Goal: Information Seeking & Learning: Learn about a topic

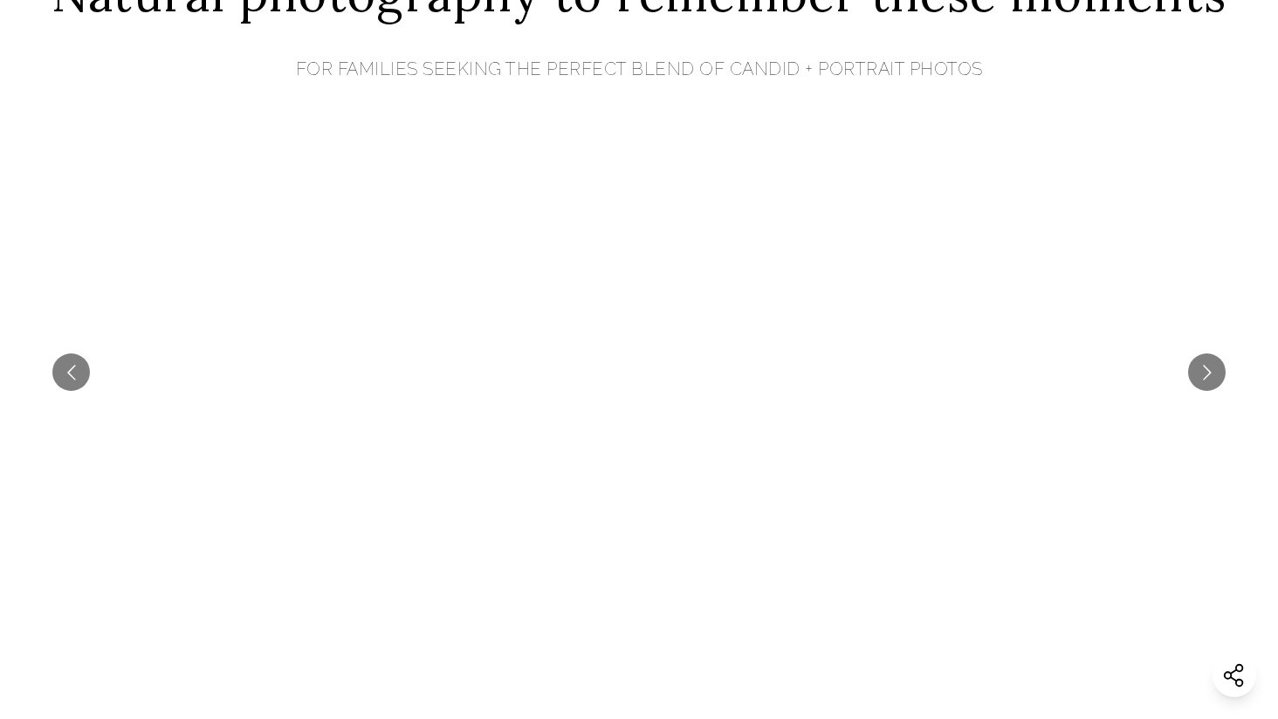
scroll to position [786, 0]
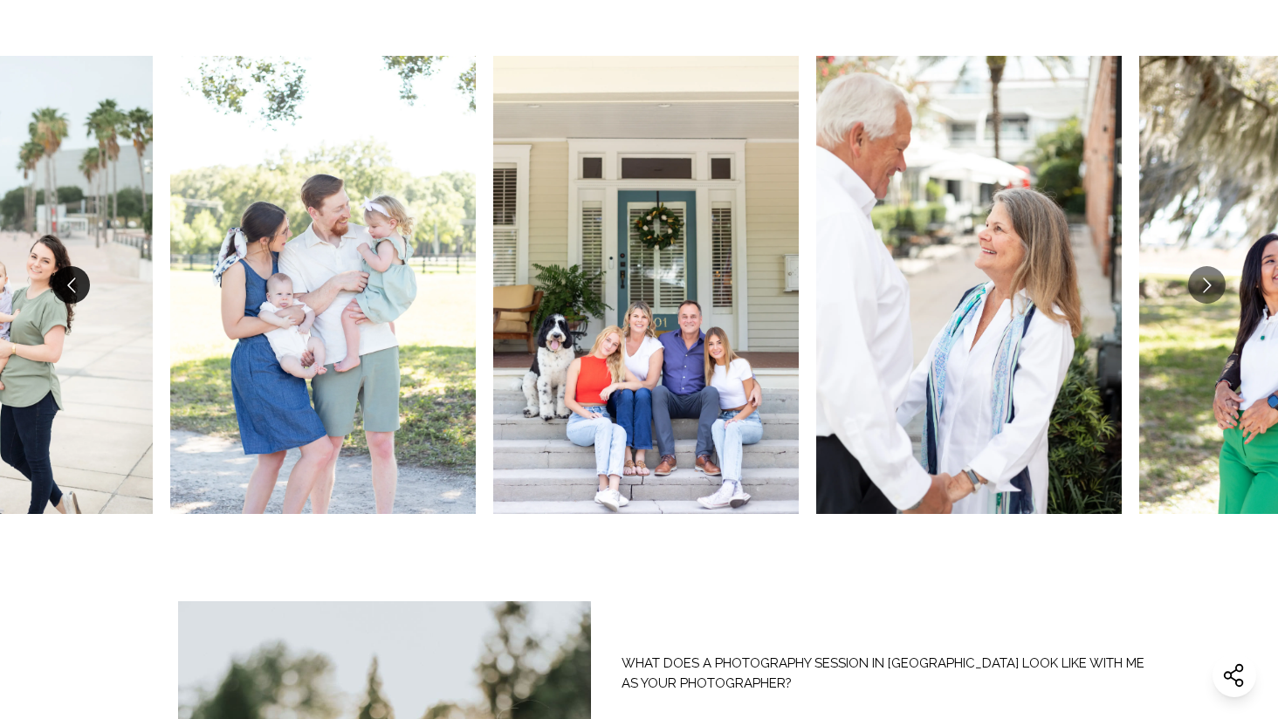
click at [67, 283] on button "Go to previous slide" at bounding box center [71, 285] width 38 height 38
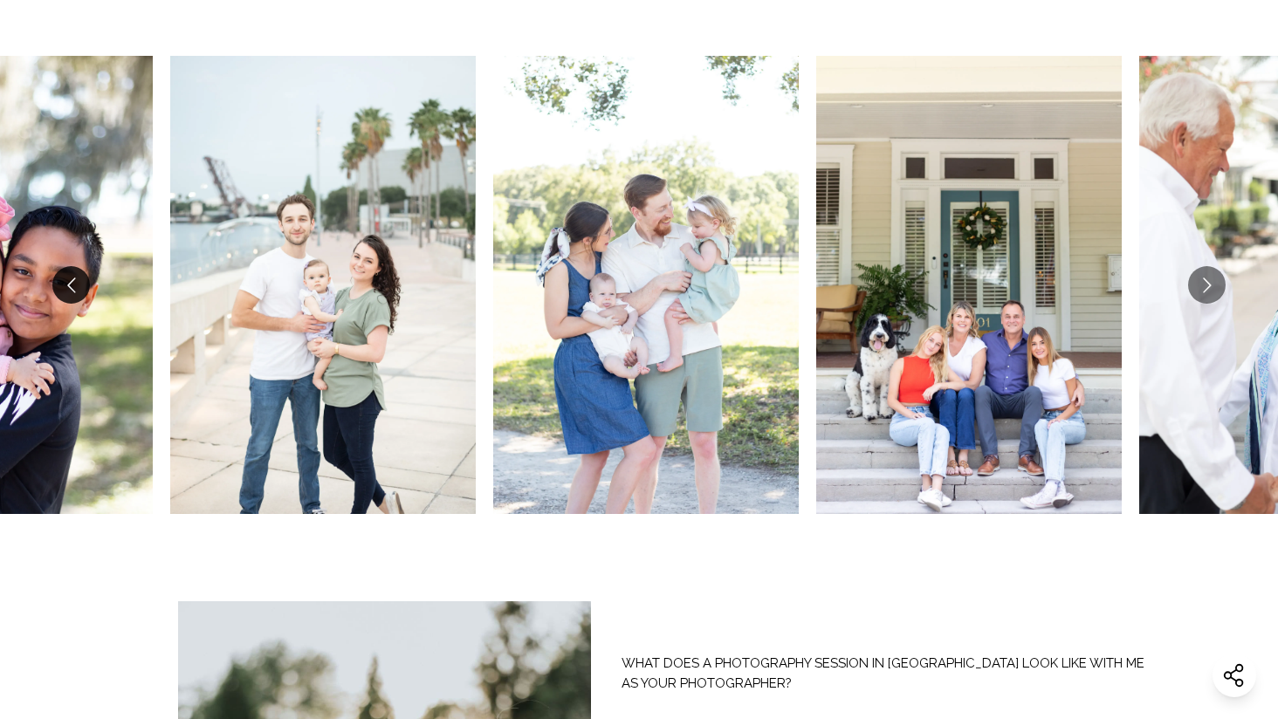
click at [83, 284] on button "Go to previous slide" at bounding box center [71, 285] width 38 height 38
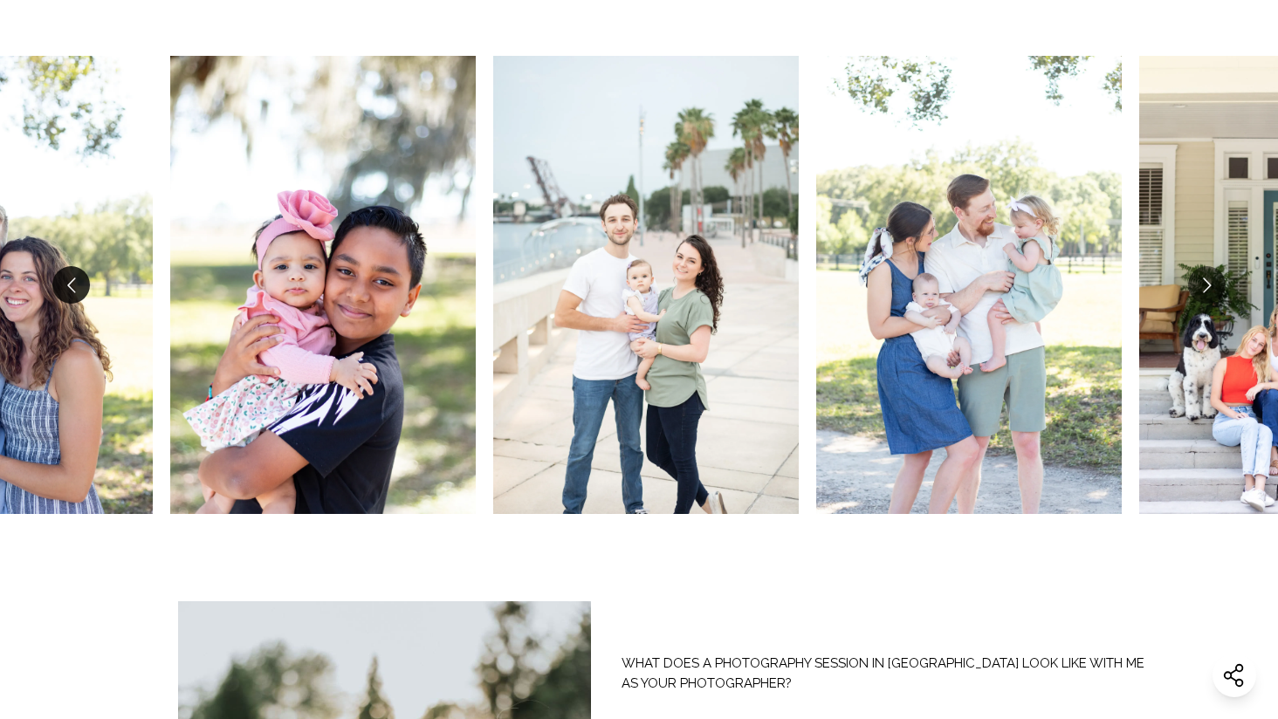
click at [83, 284] on button "Go to previous slide" at bounding box center [71, 285] width 38 height 38
click at [72, 284] on button "Go to previous slide" at bounding box center [71, 285] width 38 height 38
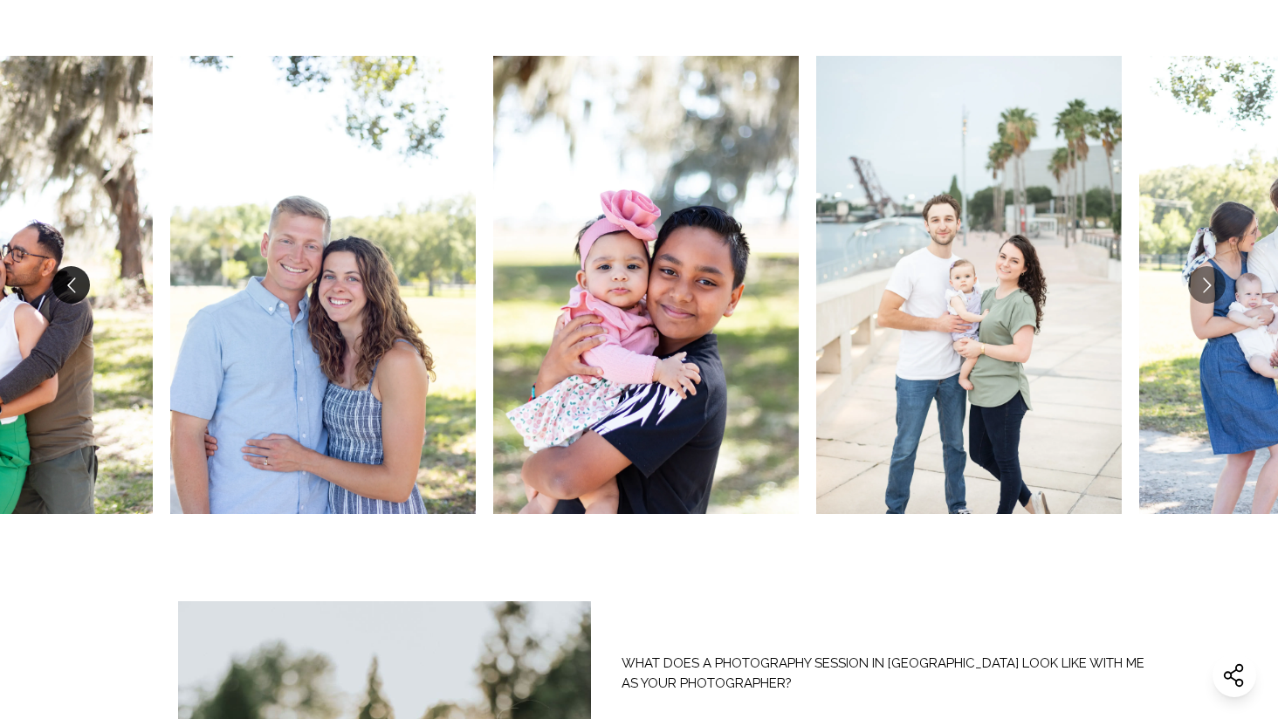
click at [72, 284] on button "Go to previous slide" at bounding box center [71, 285] width 38 height 38
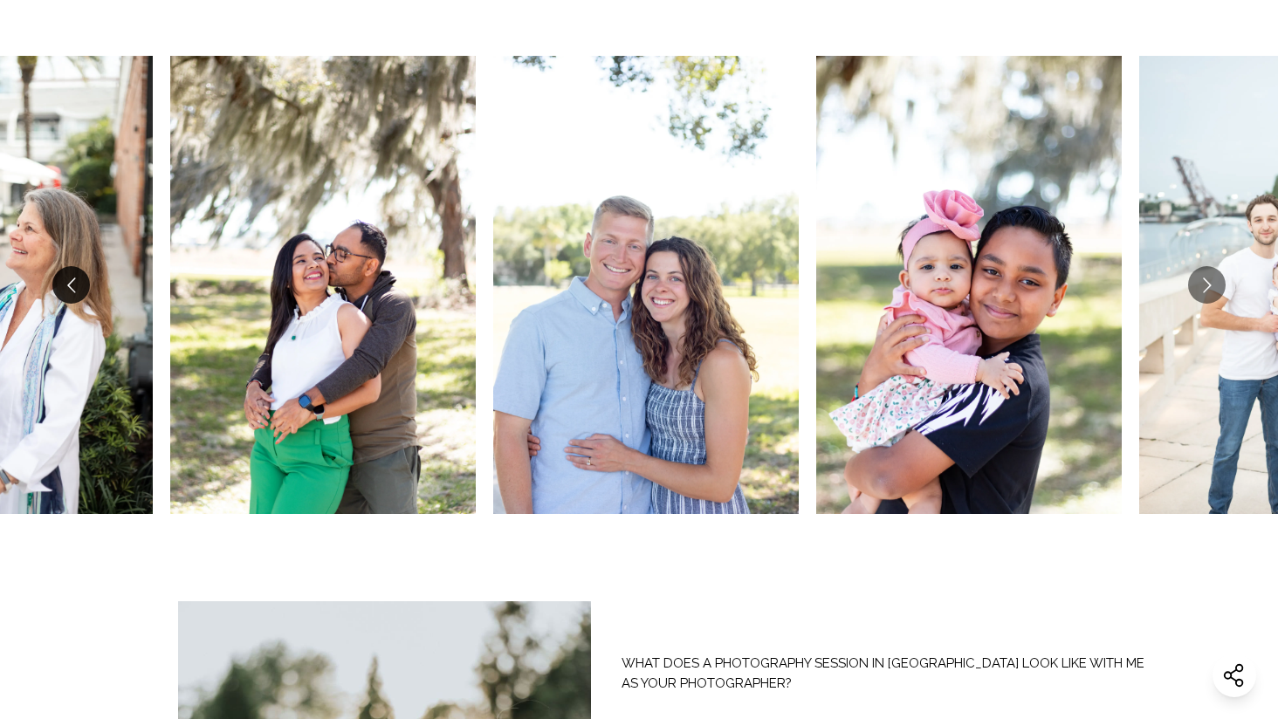
click at [72, 284] on button "Go to previous slide" at bounding box center [71, 285] width 38 height 38
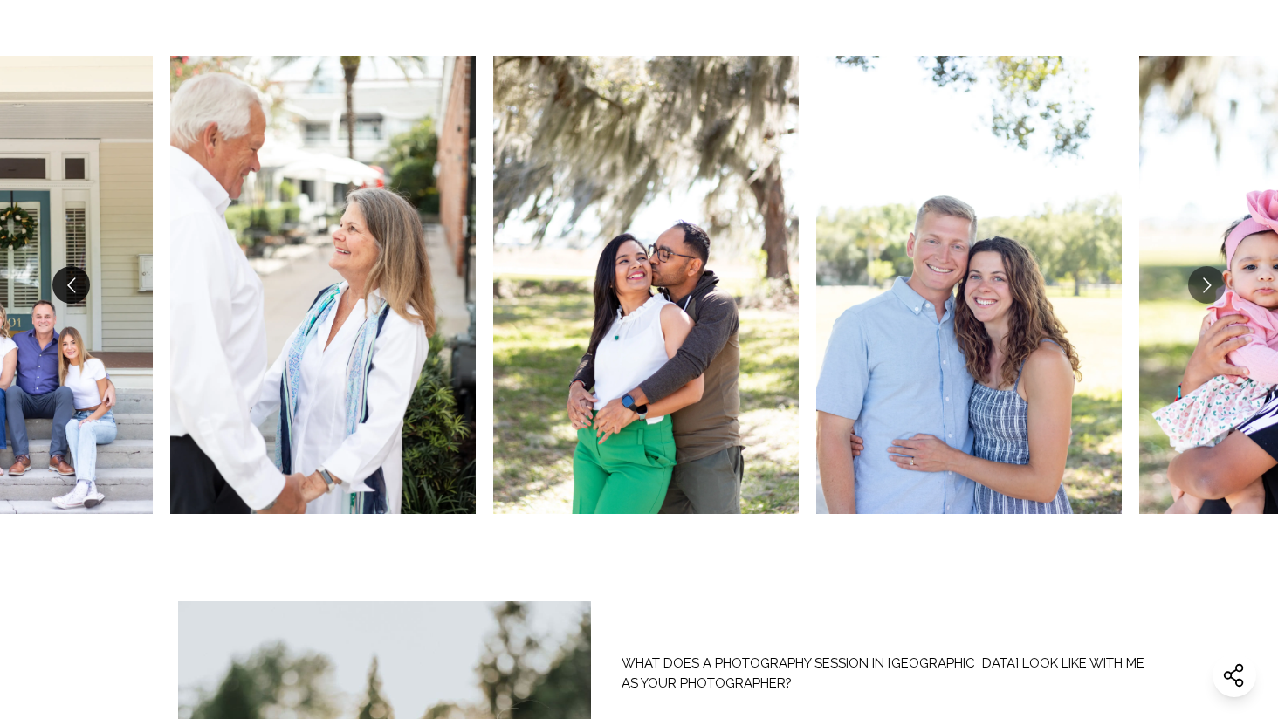
click at [72, 284] on button "Go to previous slide" at bounding box center [71, 285] width 38 height 38
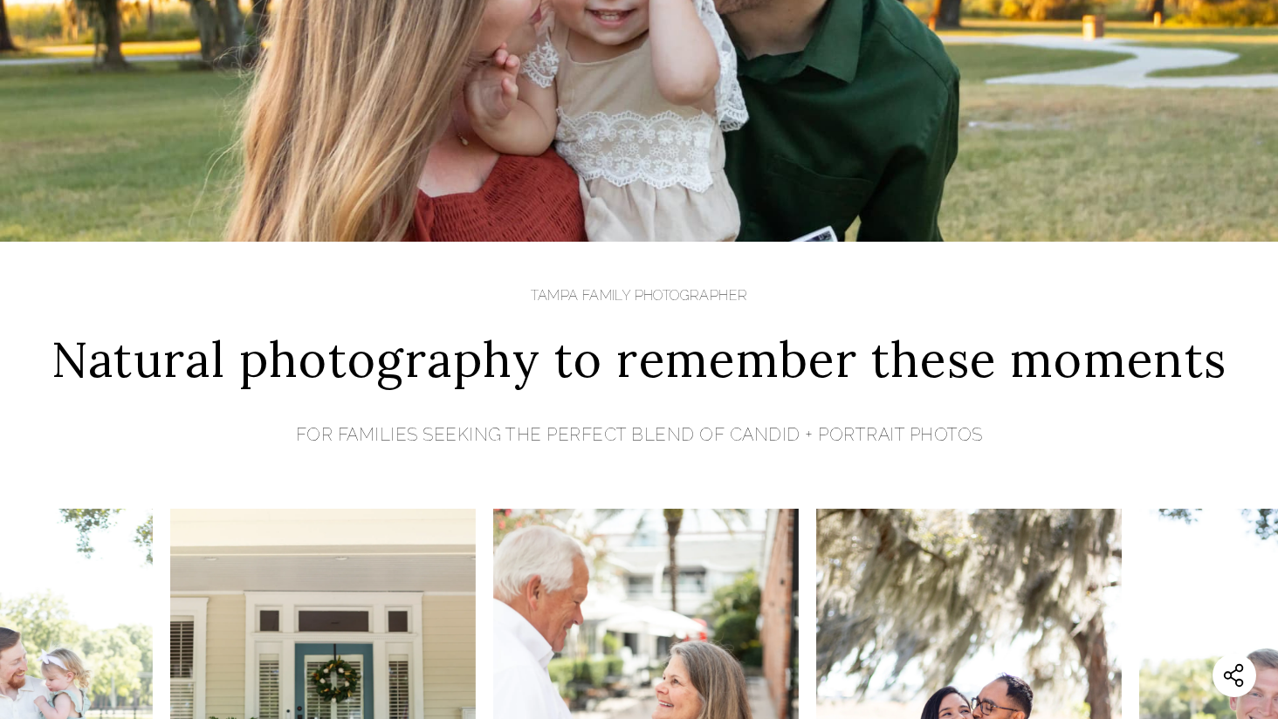
scroll to position [0, 0]
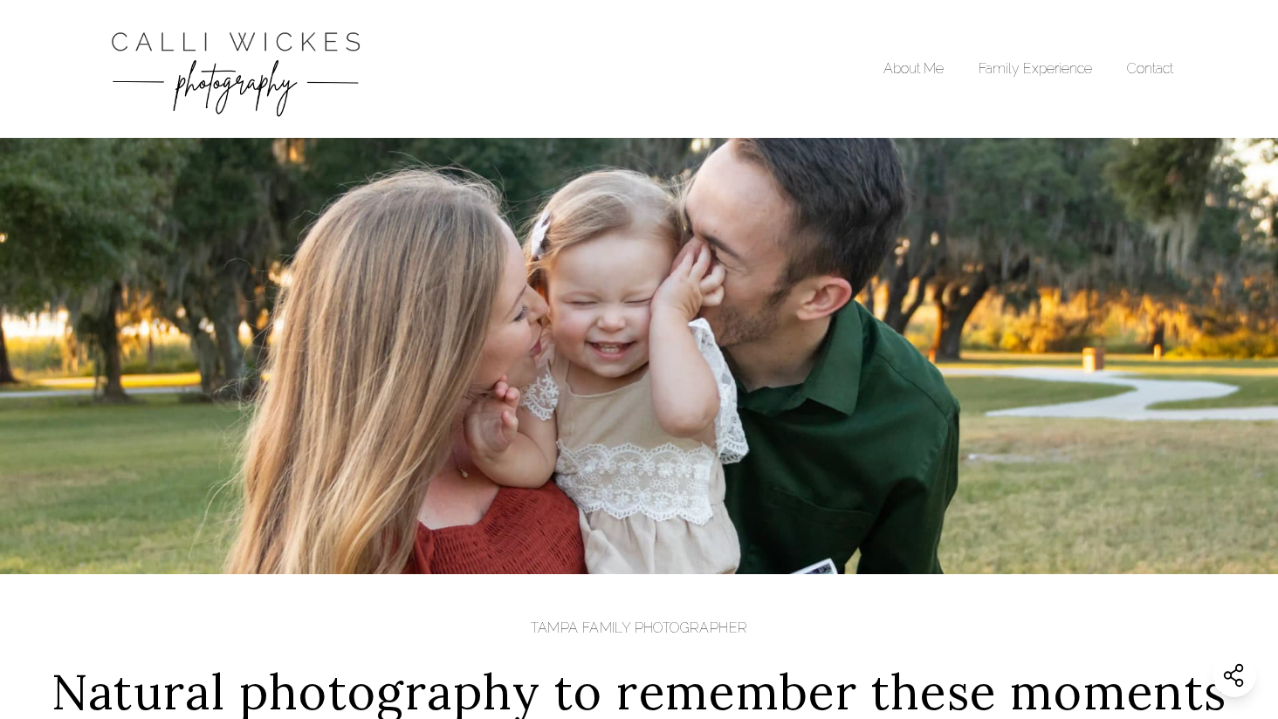
click at [229, 62] on img "Calli Wickes Photography Home Page" at bounding box center [236, 68] width 262 height 103
click at [926, 79] on li "About Me" at bounding box center [930, 68] width 95 height 21
click at [934, 72] on link "About Me" at bounding box center [913, 68] width 60 height 17
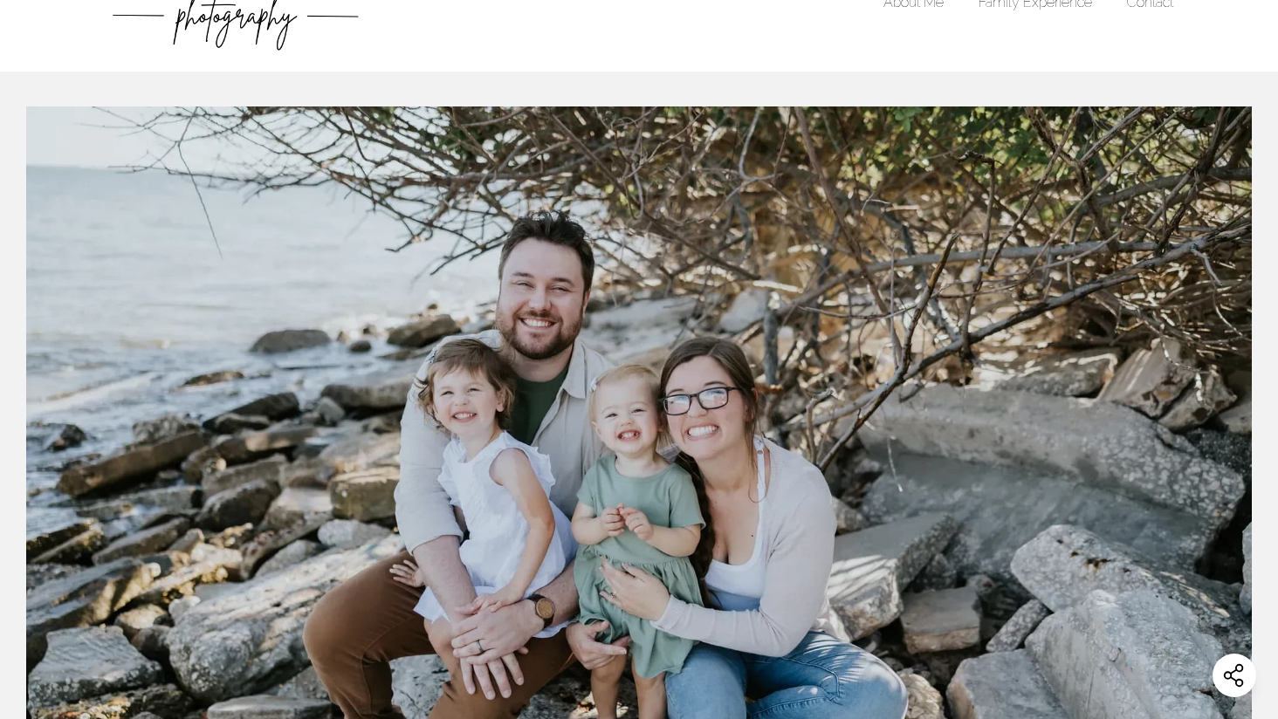
scroll to position [87, 0]
